Goal: Information Seeking & Learning: Learn about a topic

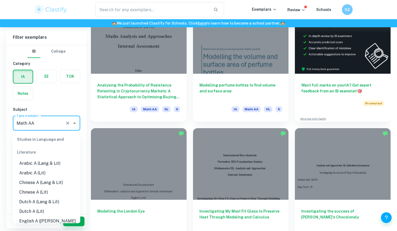
scroll to position [673, 0]
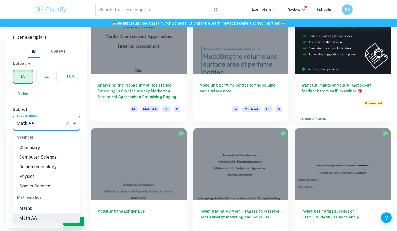
drag, startPoint x: 45, startPoint y: 127, endPoint x: 10, endPoint y: 126, distance: 35.3
click at [10, 126] on div "IB College Category IA EE TOK Notes Subject Type a subject Math AA Type a subje…" at bounding box center [46, 199] width 80 height 309
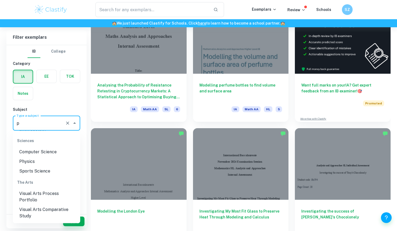
scroll to position [0, 0]
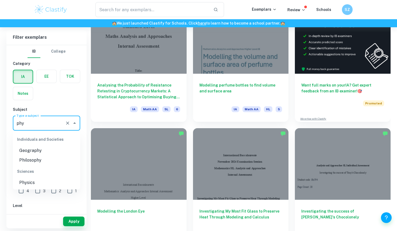
click at [44, 180] on li "Physics" at bounding box center [46, 183] width 67 height 10
type input "Physics"
click at [50, 72] on label "button" at bounding box center [47, 76] width 20 height 13
click at [0, 0] on input "radio" at bounding box center [0, 0] width 0 height 0
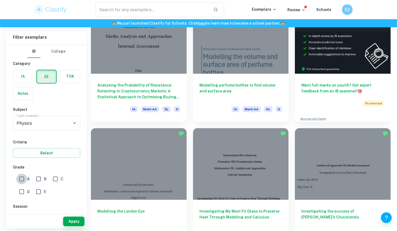
click at [20, 175] on input "A" at bounding box center [21, 179] width 11 height 11
checkbox input "true"
click at [75, 218] on button "Apply" at bounding box center [73, 222] width 21 height 10
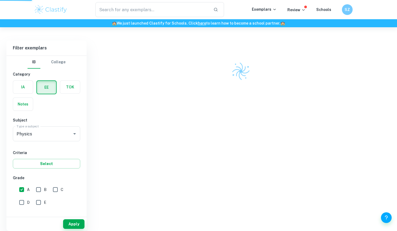
scroll to position [131, 0]
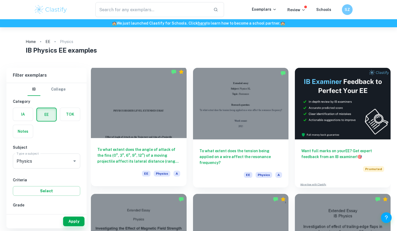
click at [138, 113] on div at bounding box center [139, 103] width 96 height 72
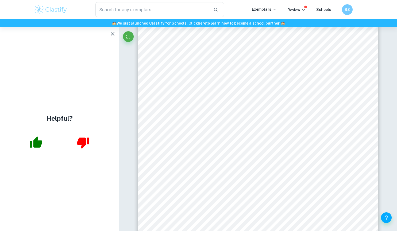
scroll to position [356, 0]
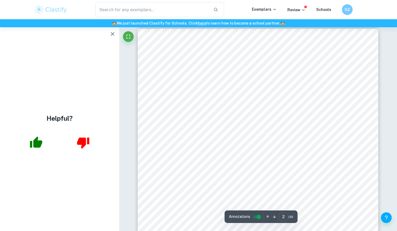
click at [195, 153] on span "(4.2) Safety Matrix............................................................…" at bounding box center [261, 153] width 177 height 5
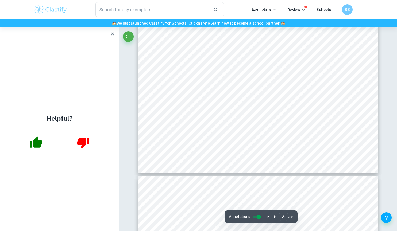
scroll to position [2316, 0]
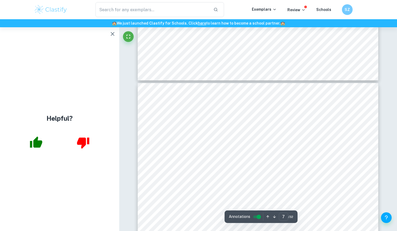
type input "6"
